Goal: Find contact information: Find contact information

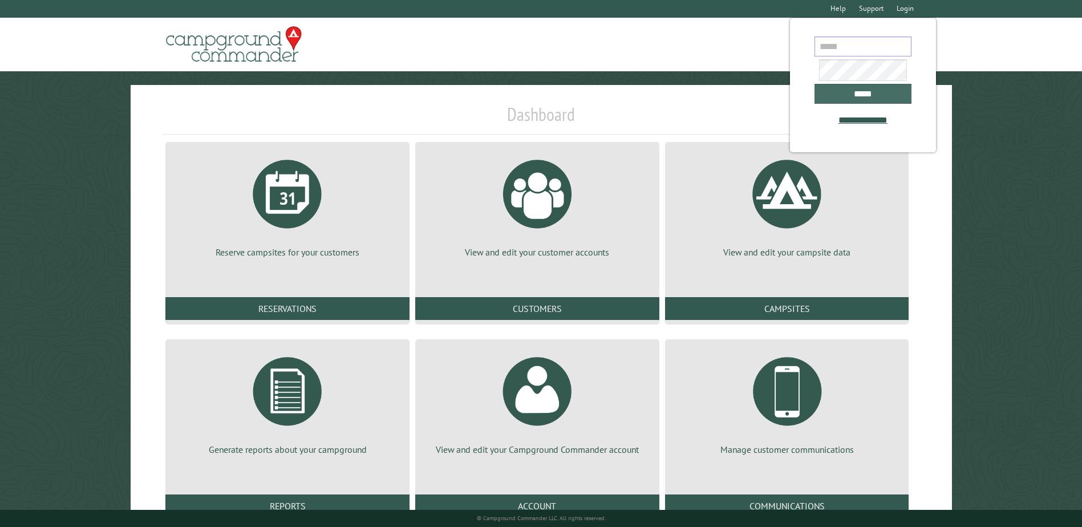
type input "**********"
click at [852, 98] on input "*****" at bounding box center [863, 94] width 97 height 20
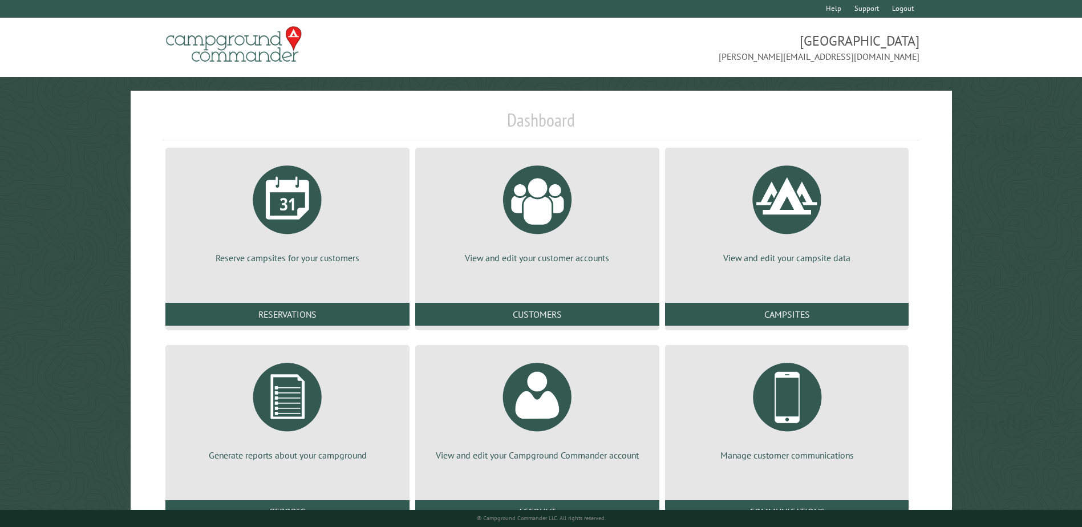
click at [299, 511] on div "© Campground Commander LLC. All rights reserved." at bounding box center [541, 518] width 821 height 17
click at [315, 507] on link "Reports" at bounding box center [287, 511] width 244 height 23
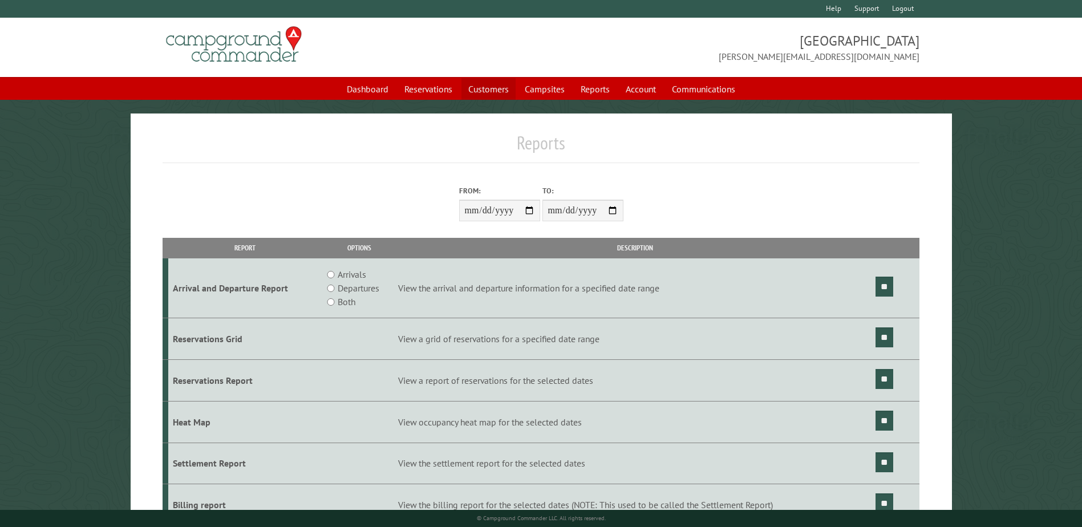
click at [503, 86] on link "Customers" at bounding box center [489, 89] width 54 height 22
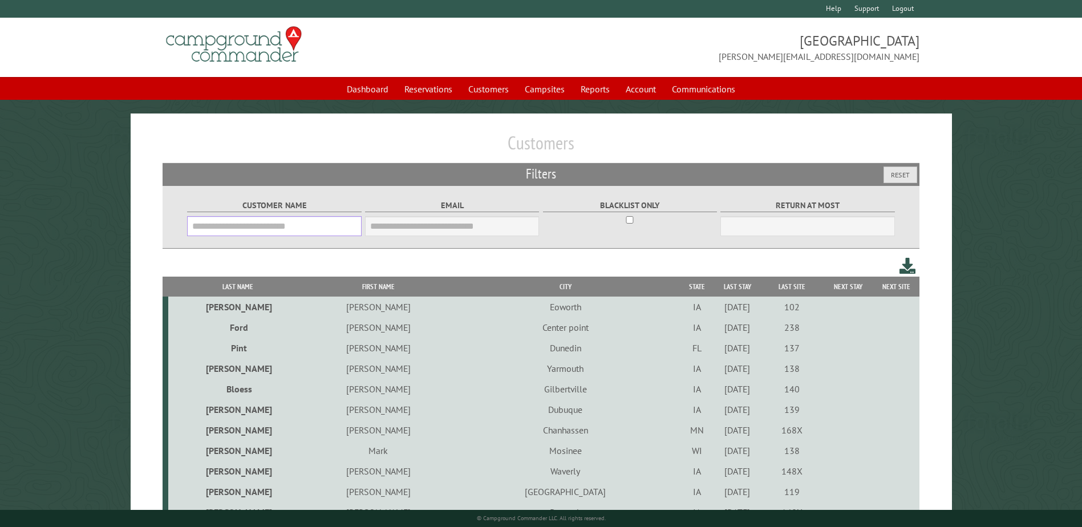
click at [329, 225] on input "Customer Name" at bounding box center [274, 226] width 174 height 20
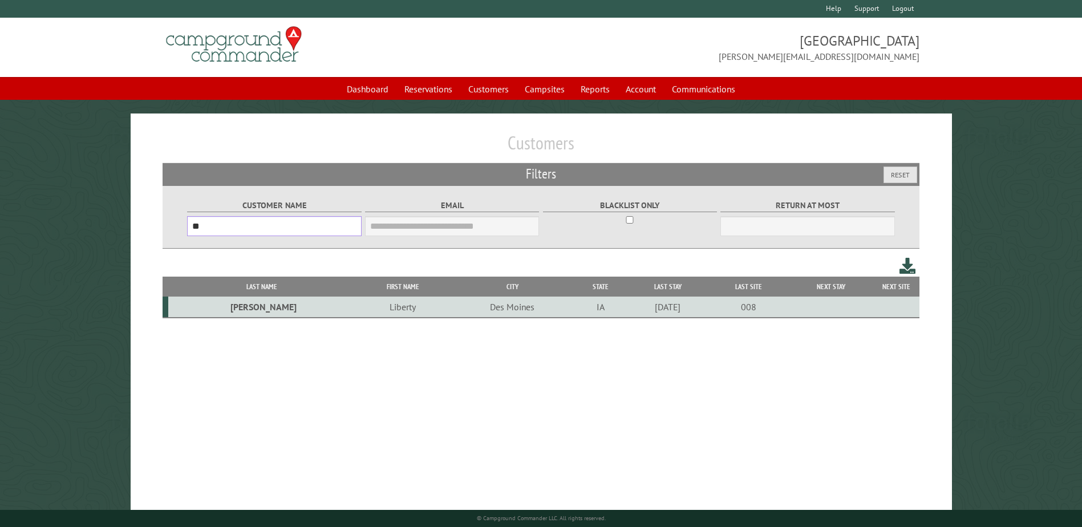
type input "*"
type input "*******"
click at [341, 306] on td "Amy" at bounding box center [422, 307] width 162 height 21
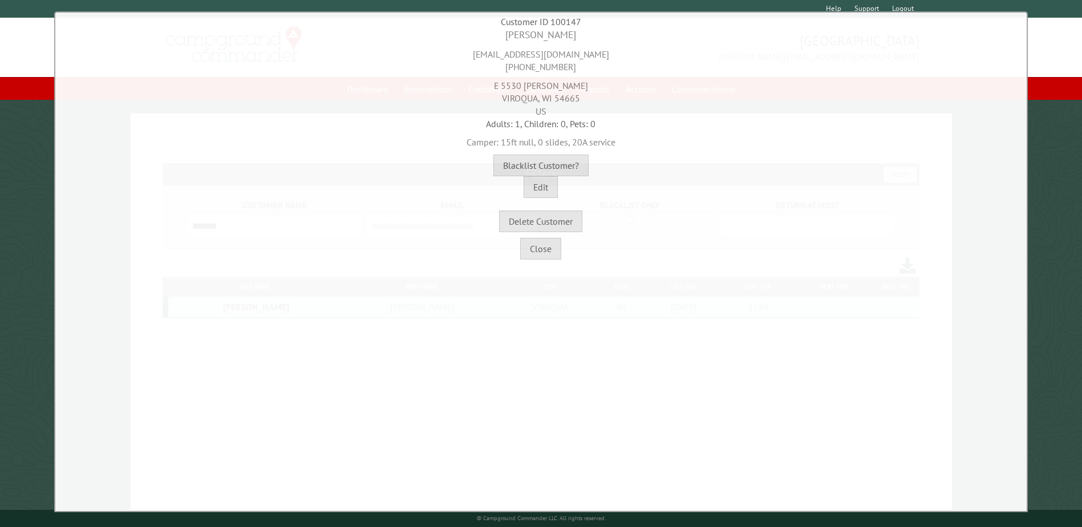
click at [580, 58] on div "amylkleiber@gmail.com 608-606-3101" at bounding box center [541, 57] width 966 height 31
copy div "amylkleiber@gmail.com"
drag, startPoint x: 502, startPoint y: 91, endPoint x: 596, endPoint y: 83, distance: 94.4
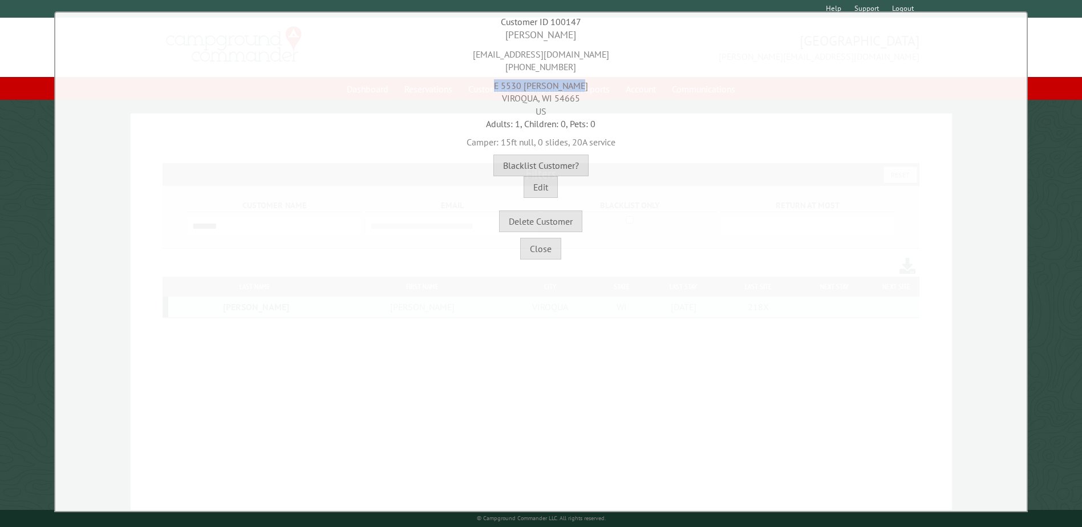
click at [596, 83] on div "E 5530 Gabrilson Ln VIROQUA, WI 54665 US" at bounding box center [541, 96] width 966 height 44
copy div "E 5530 Gabrilson Ln"
click at [534, 62] on div "amylkleiber@gmail.com 608-606-3101" at bounding box center [541, 57] width 966 height 31
drag, startPoint x: 489, startPoint y: 55, endPoint x: 597, endPoint y: 58, distance: 108.4
click at [597, 58] on div "amylkleiber@gmail.com 608-606-3101" at bounding box center [541, 57] width 966 height 31
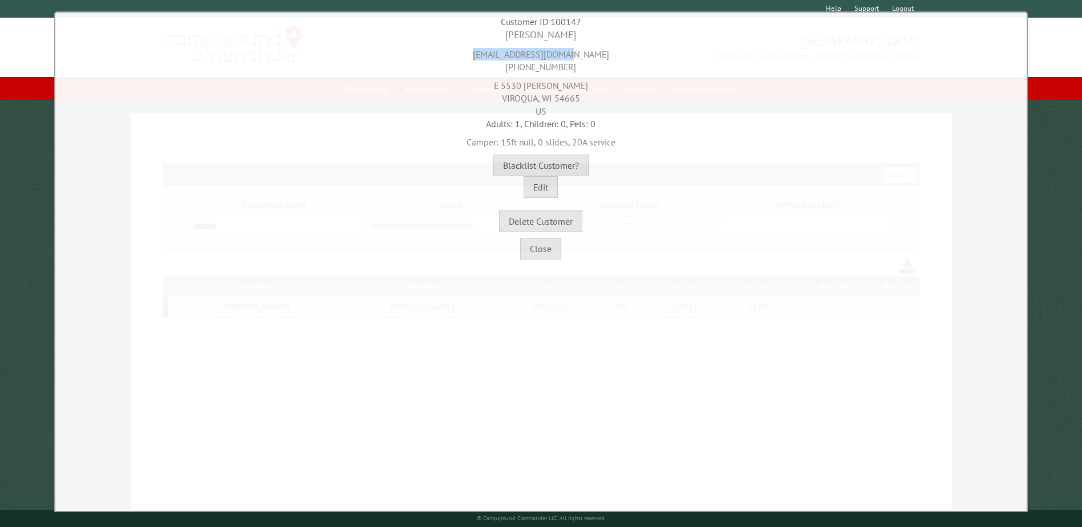
copy div "amylkleiber@gmail.com"
click at [545, 247] on button "Close" at bounding box center [540, 249] width 41 height 22
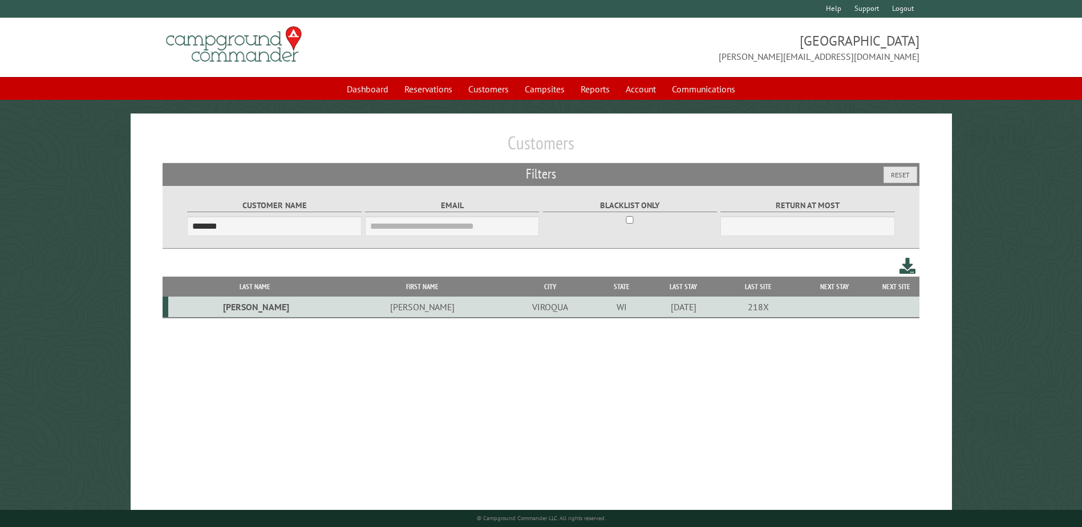
click at [341, 307] on td "Amy" at bounding box center [422, 307] width 162 height 21
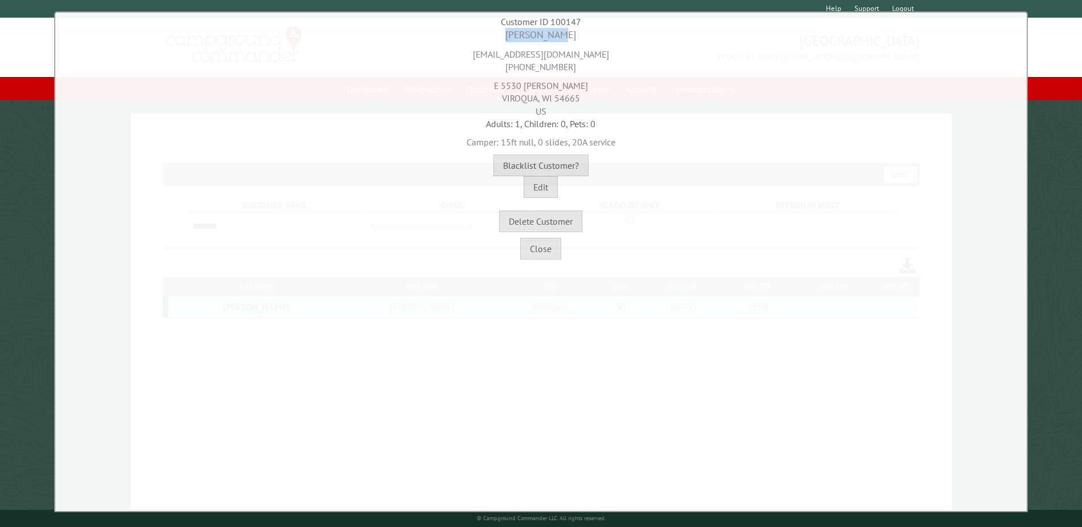
drag, startPoint x: 512, startPoint y: 39, endPoint x: 572, endPoint y: 38, distance: 60.5
click at [572, 38] on div "Amy Kleiber" at bounding box center [541, 35] width 966 height 14
copy div "Amy Kleiber"
click at [547, 60] on div "amylkleiber@gmail.com 608-606-3101" at bounding box center [541, 57] width 966 height 31
click at [543, 64] on div "amylkleiber@gmail.com 608-606-3101" at bounding box center [541, 57] width 966 height 31
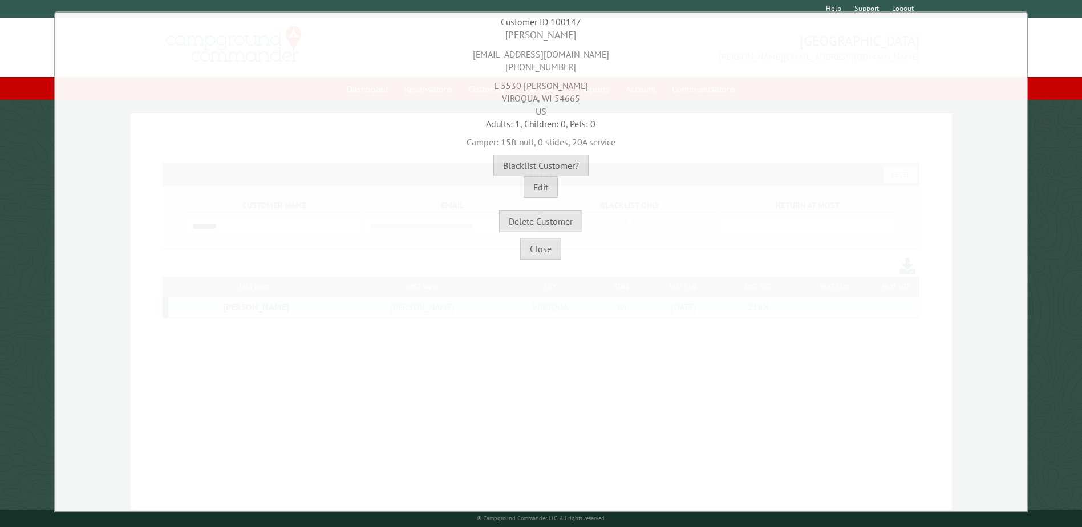
click at [543, 64] on div "amylkleiber@gmail.com 608-606-3101" at bounding box center [541, 57] width 966 height 31
copy div "608-606-3101"
click at [566, 87] on div "E 5530 Gabrilson Ln VIROQUA, WI 54665 US" at bounding box center [541, 96] width 966 height 44
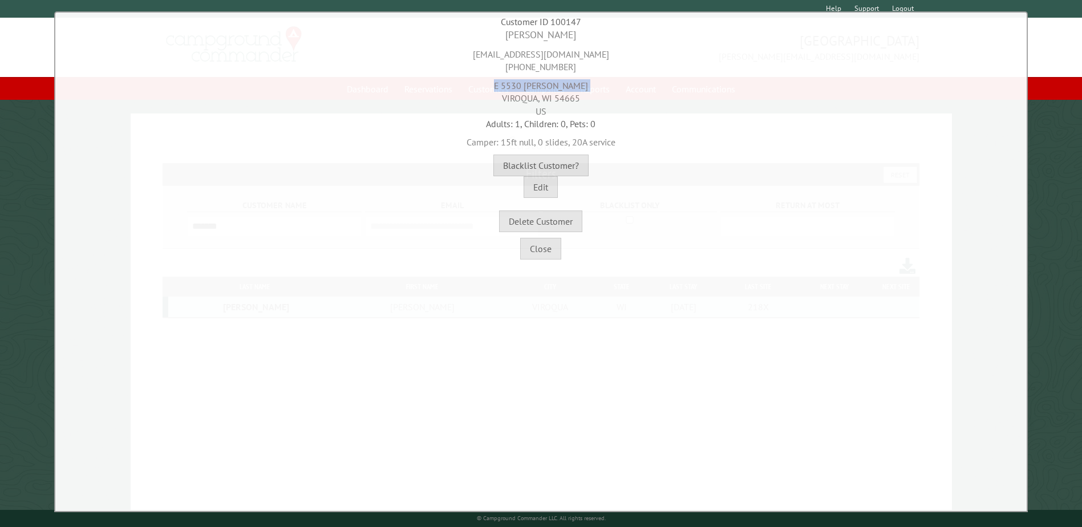
click at [566, 87] on div "E 5530 Gabrilson Ln VIROQUA, WI 54665 US" at bounding box center [541, 96] width 966 height 44
copy div "E 5530 Gabrilson Ln"
click at [527, 100] on div "E 5530 Gabrilson Ln VIROQUA, WI 54665 US" at bounding box center [541, 96] width 966 height 44
drag, startPoint x: 538, startPoint y: 99, endPoint x: 498, endPoint y: 98, distance: 39.9
click at [498, 98] on div "E 5530 Gabrilson Ln VIROQUA, WI 54665 US" at bounding box center [541, 96] width 966 height 44
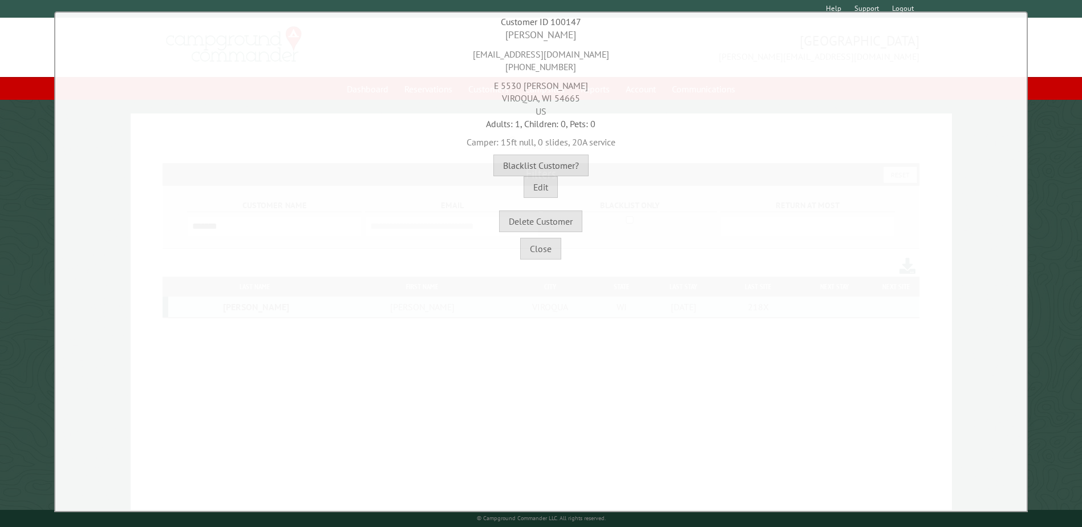
copy div "VIROQUA"
drag, startPoint x: 577, startPoint y: 101, endPoint x: 555, endPoint y: 101, distance: 22.2
click at [555, 101] on div "E 5530 Gabrilson Ln VIROQUA, WI 54665 US" at bounding box center [541, 96] width 966 height 44
drag, startPoint x: 555, startPoint y: 101, endPoint x: 588, endPoint y: 99, distance: 33.1
click at [588, 99] on div "E 5530 Gabrilson Ln VIROQUA, WI 54665 US" at bounding box center [541, 96] width 966 height 44
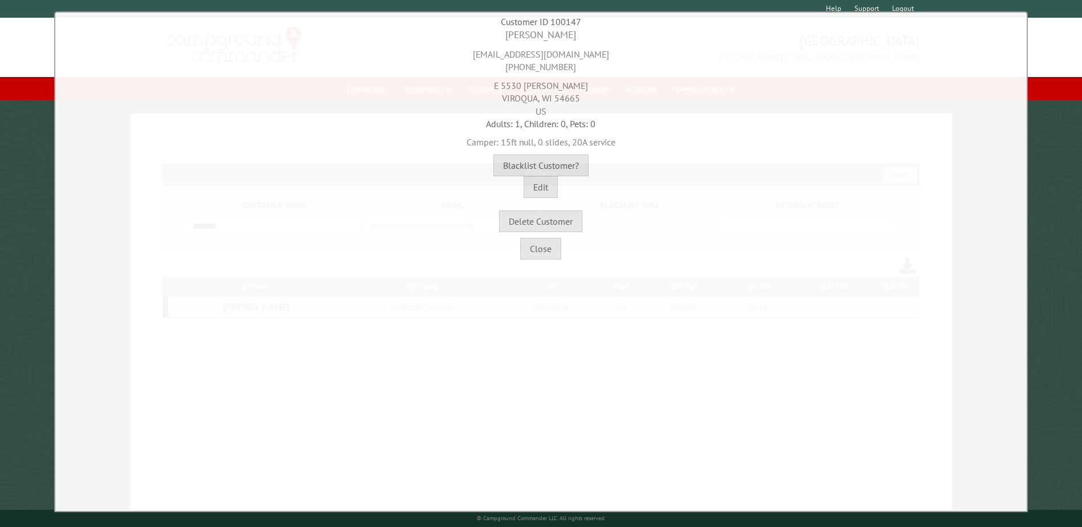
drag, startPoint x: 585, startPoint y: 99, endPoint x: 557, endPoint y: 99, distance: 28.0
click at [557, 99] on div "E 5530 Gabrilson Ln VIROQUA, WI 54665 US" at bounding box center [541, 96] width 966 height 44
copy div "54665"
click at [536, 245] on button "Close" at bounding box center [540, 249] width 41 height 22
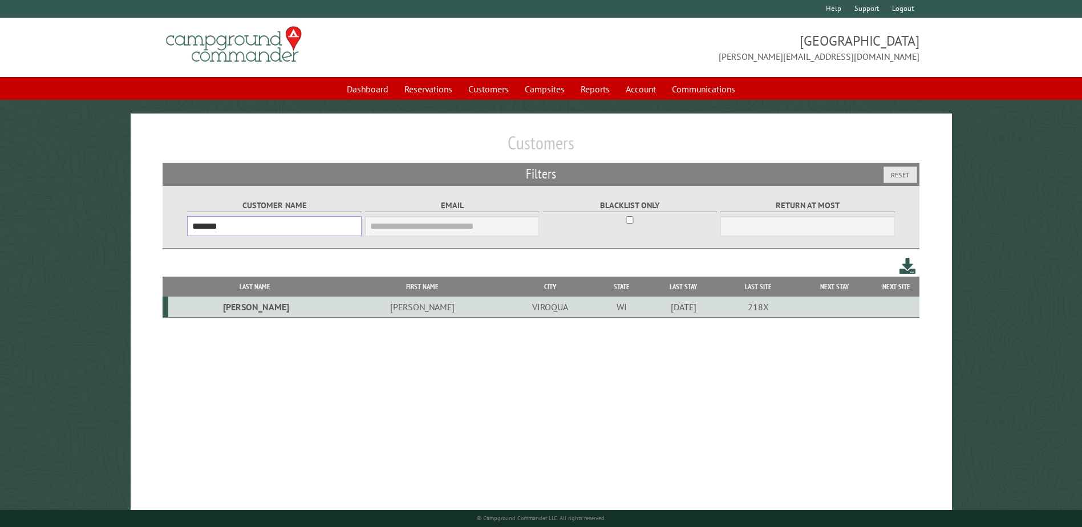
click at [309, 232] on input "*******" at bounding box center [274, 226] width 174 height 20
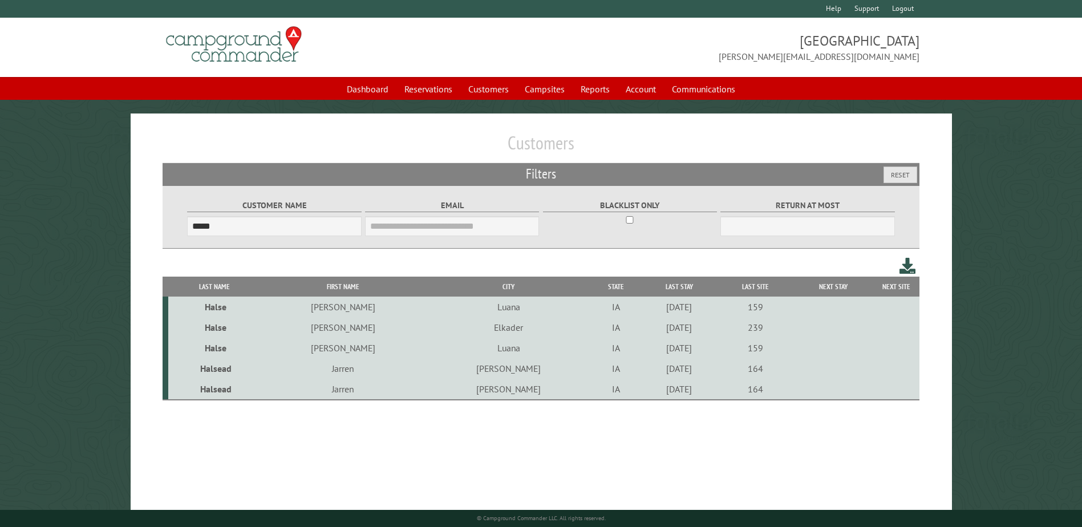
click at [317, 306] on td "Jamie" at bounding box center [342, 307] width 165 height 21
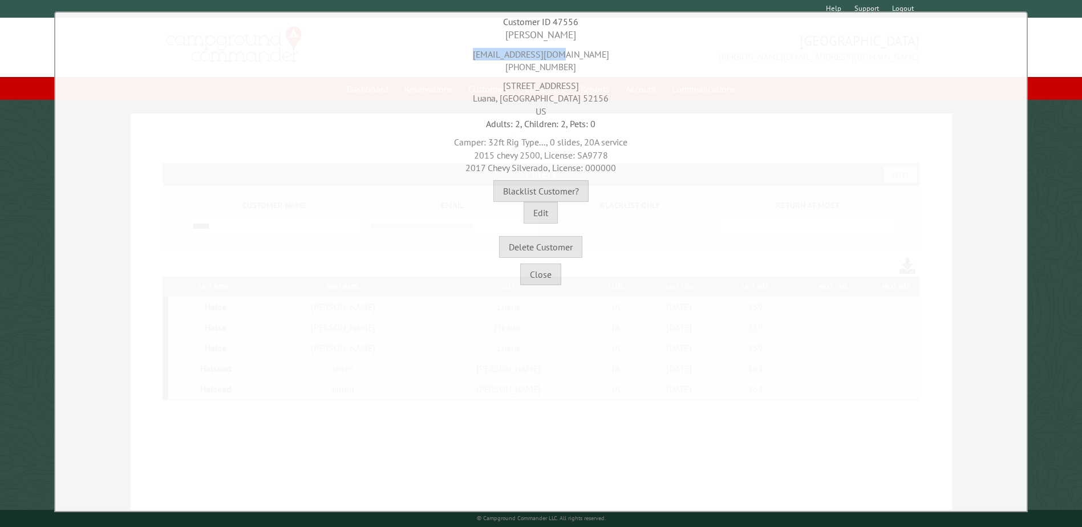
drag, startPoint x: 501, startPoint y: 52, endPoint x: 593, endPoint y: 51, distance: 91.8
click at [593, 51] on div "halsejk@hotmail.com 563-568-1706" at bounding box center [541, 57] width 966 height 31
drag, startPoint x: 593, startPoint y: 51, endPoint x: 577, endPoint y: 84, distance: 36.2
click at [577, 84] on div "646 Red School Rd Luana, IA 52156 US" at bounding box center [541, 96] width 966 height 44
drag, startPoint x: 590, startPoint y: 64, endPoint x: 503, endPoint y: 65, distance: 87.9
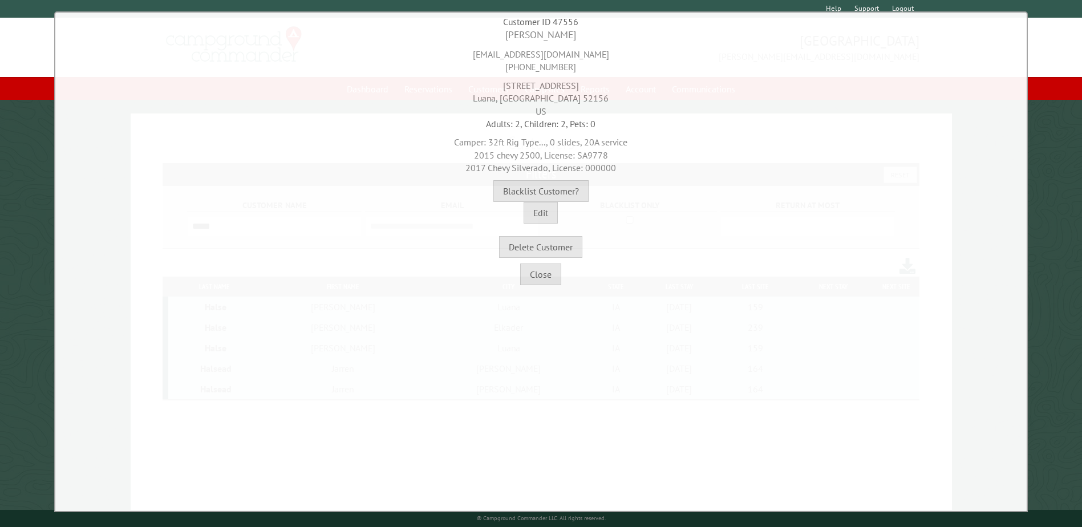
click at [503, 65] on div "halsejk@hotmail.com 563-568-1706" at bounding box center [541, 57] width 966 height 31
copy div "563-568-1706"
drag, startPoint x: 500, startPoint y: 83, endPoint x: 581, endPoint y: 88, distance: 81.2
click at [581, 88] on div "646 Red School Rd Luana, IA 52156 US" at bounding box center [541, 96] width 966 height 44
click at [554, 264] on button "Close" at bounding box center [540, 275] width 41 height 22
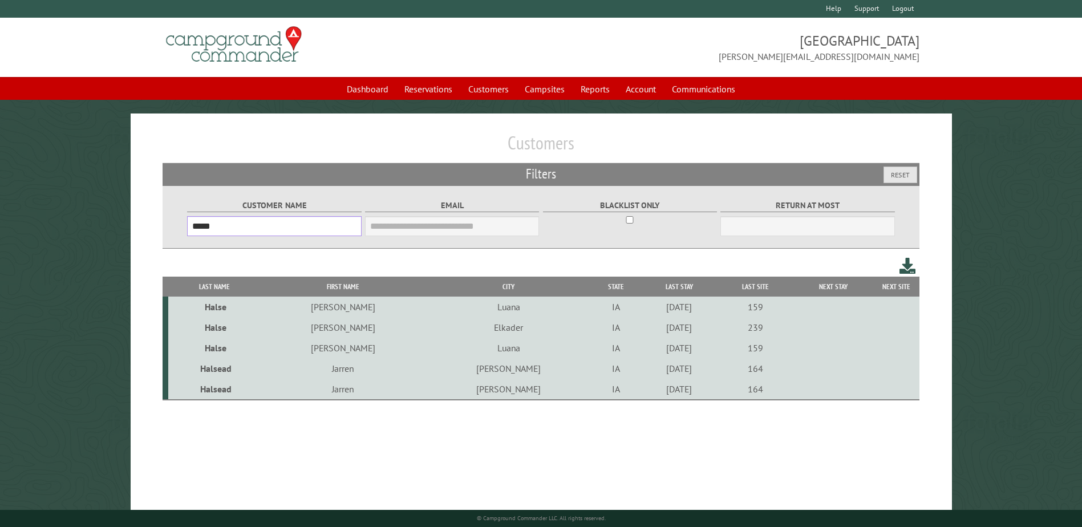
click at [293, 218] on input "*****" at bounding box center [274, 226] width 174 height 20
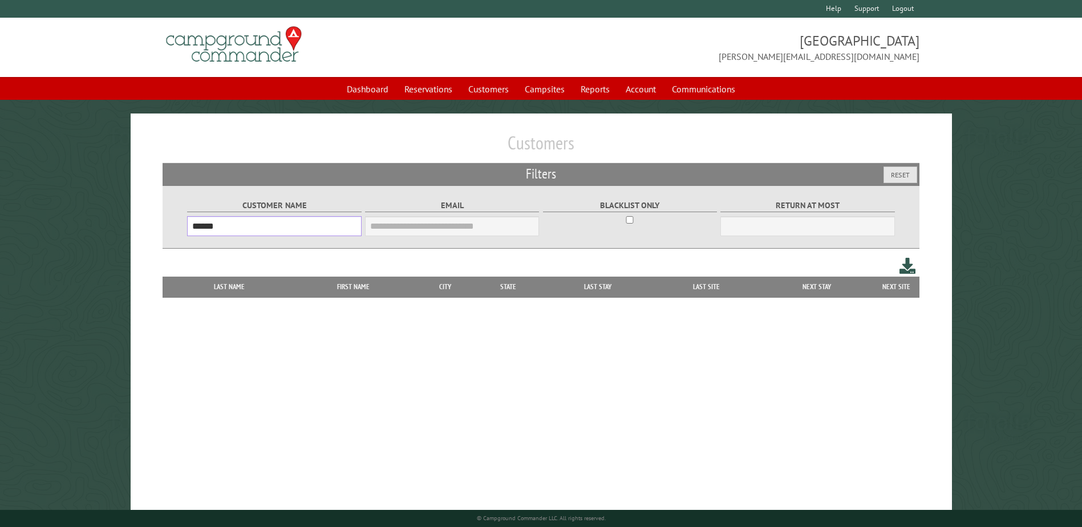
click at [293, 218] on input "******" at bounding box center [274, 226] width 174 height 20
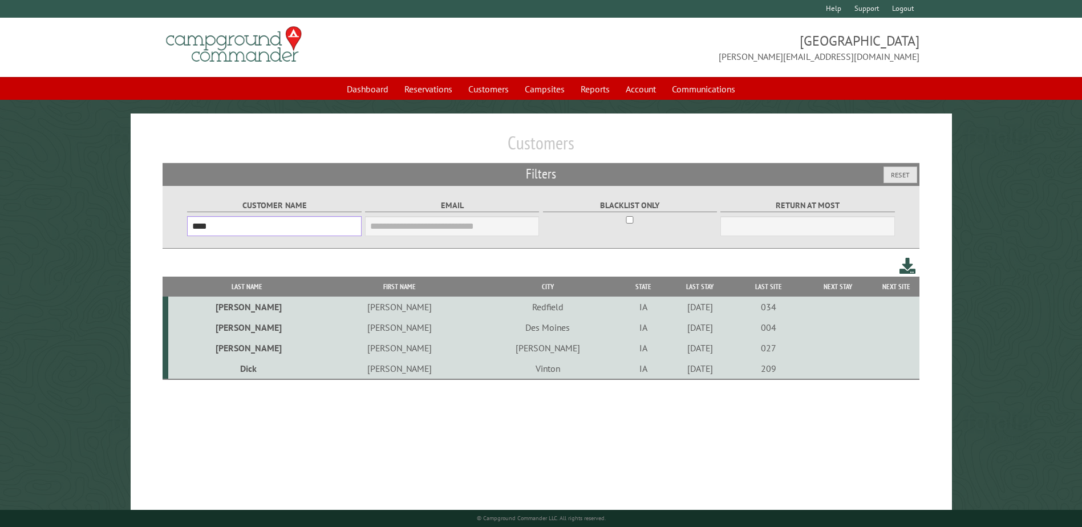
type input "****"
